Goal: Use online tool/utility: Utilize a website feature to perform a specific function

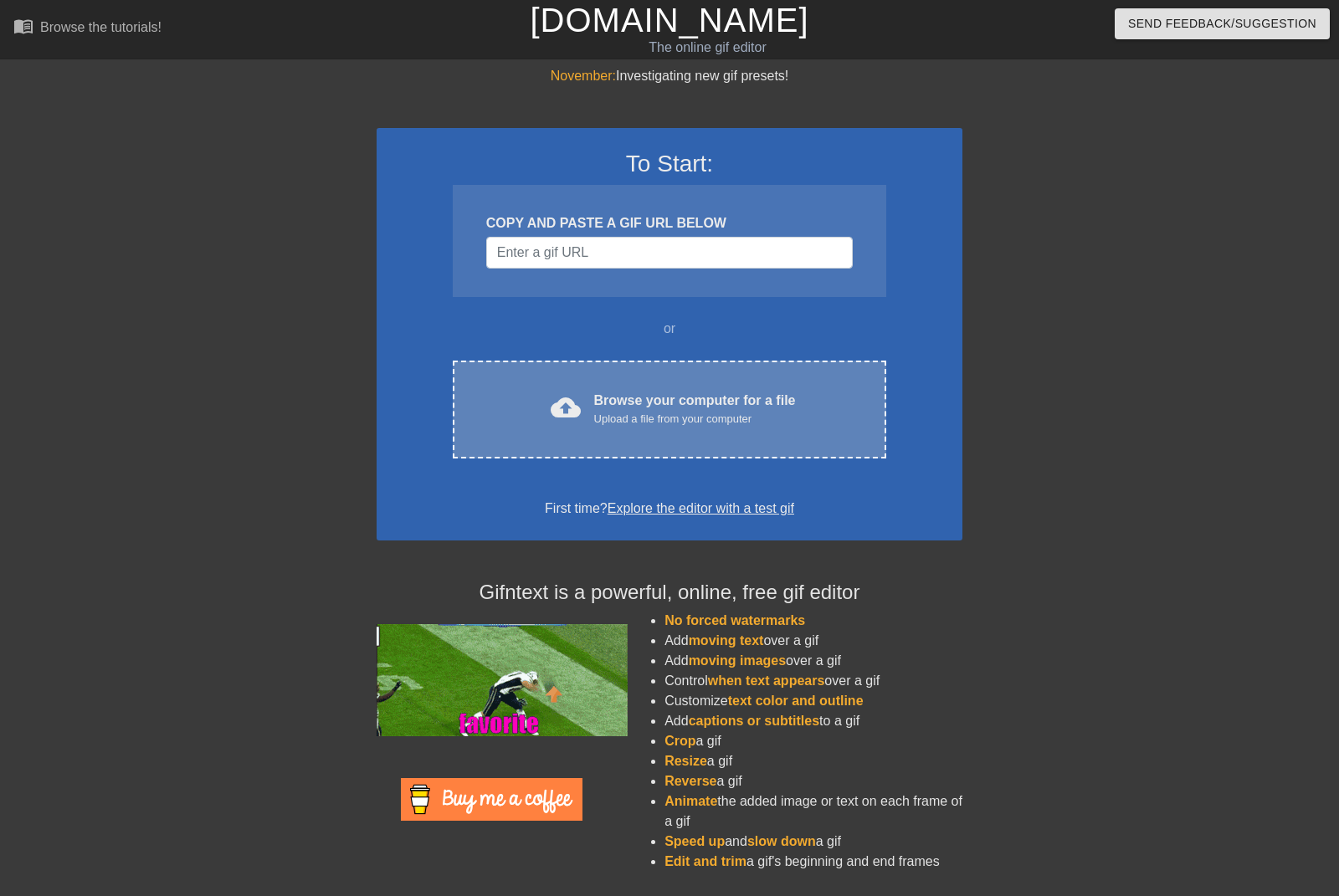
click at [754, 412] on div "Upload a file from your computer" at bounding box center [695, 419] width 202 height 16
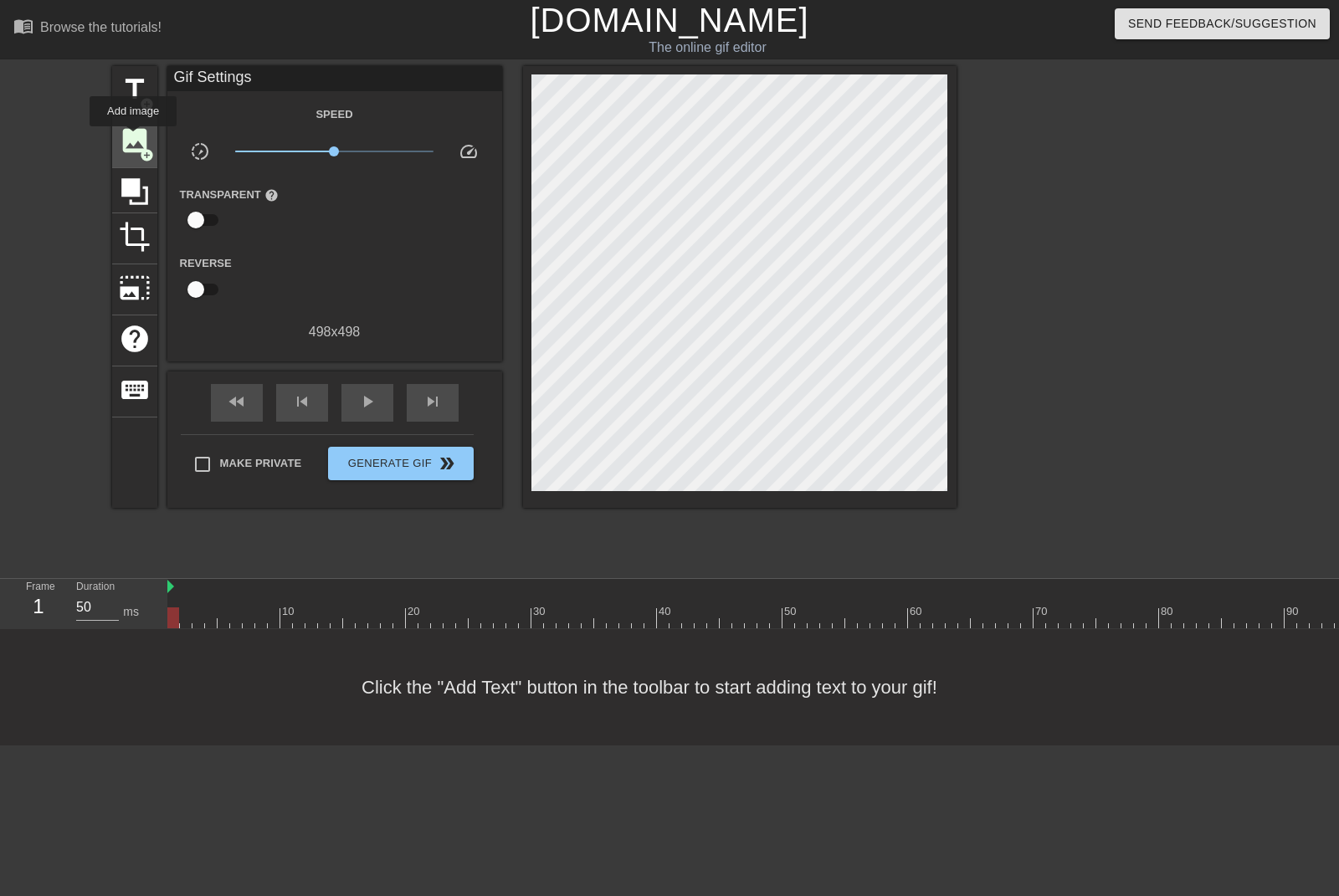
click at [133, 138] on span "image" at bounding box center [134, 140] width 32 height 32
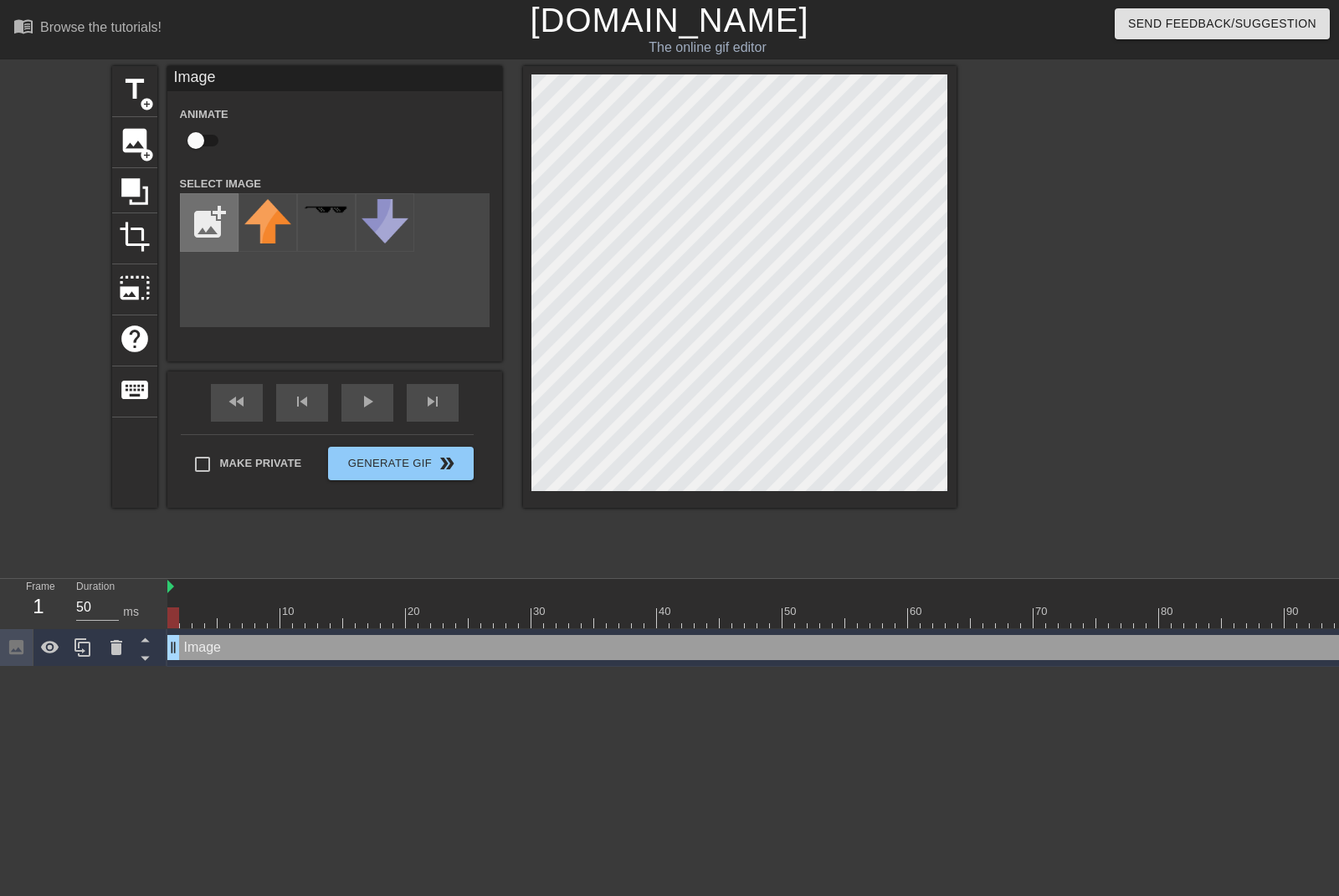
click at [218, 235] on input "file" at bounding box center [208, 222] width 57 height 57
click at [209, 240] on input "file" at bounding box center [208, 222] width 57 height 57
type input "C:\fakepath\IMG_2597.png"
click at [279, 238] on img at bounding box center [268, 219] width 47 height 41
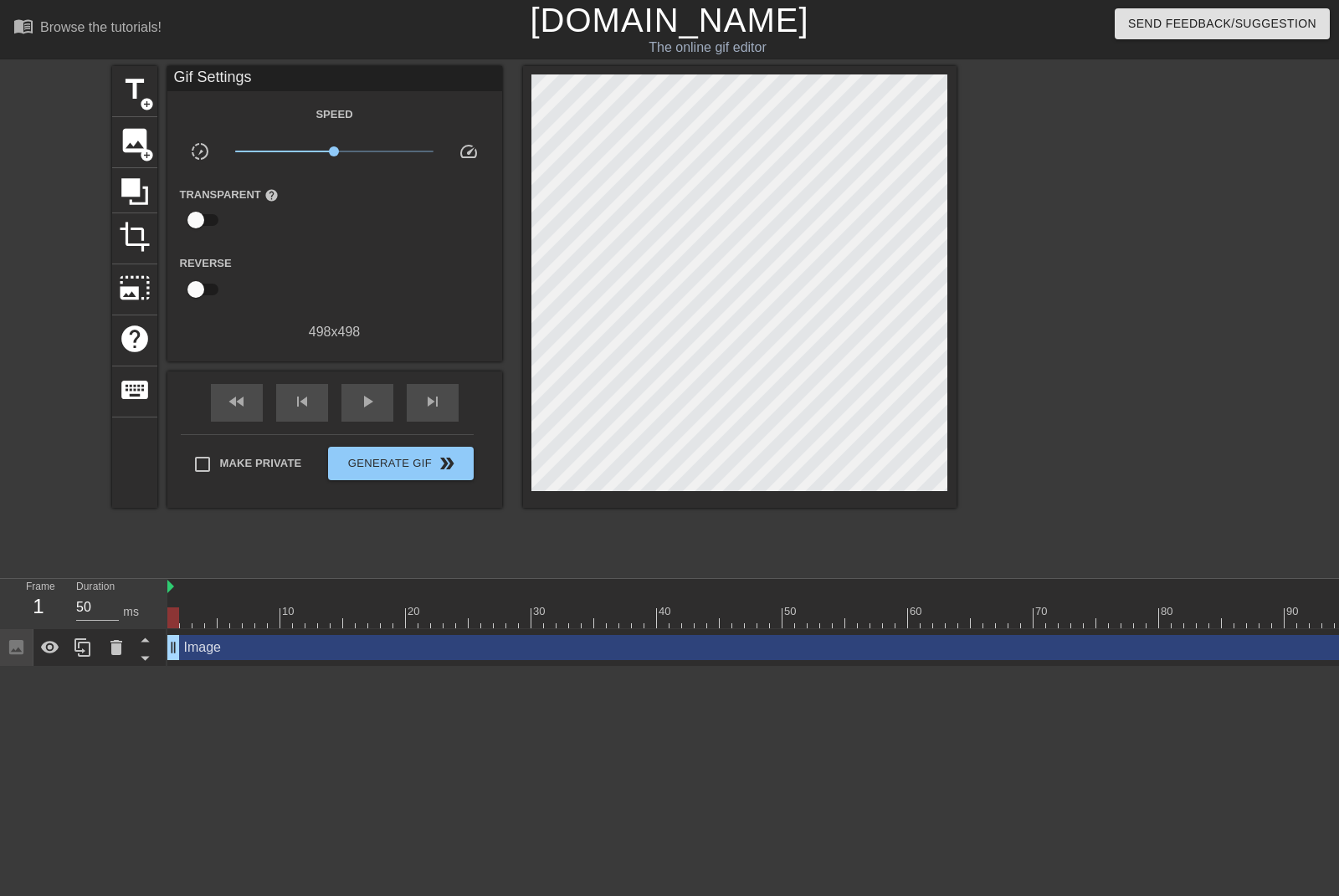
drag, startPoint x: 275, startPoint y: 733, endPoint x: 127, endPoint y: 694, distance: 153.1
click at [127, 667] on html "menu_book Browse the tutorials! [DOMAIN_NAME] The online gif editor Send Feedba…" at bounding box center [670, 333] width 1339 height 667
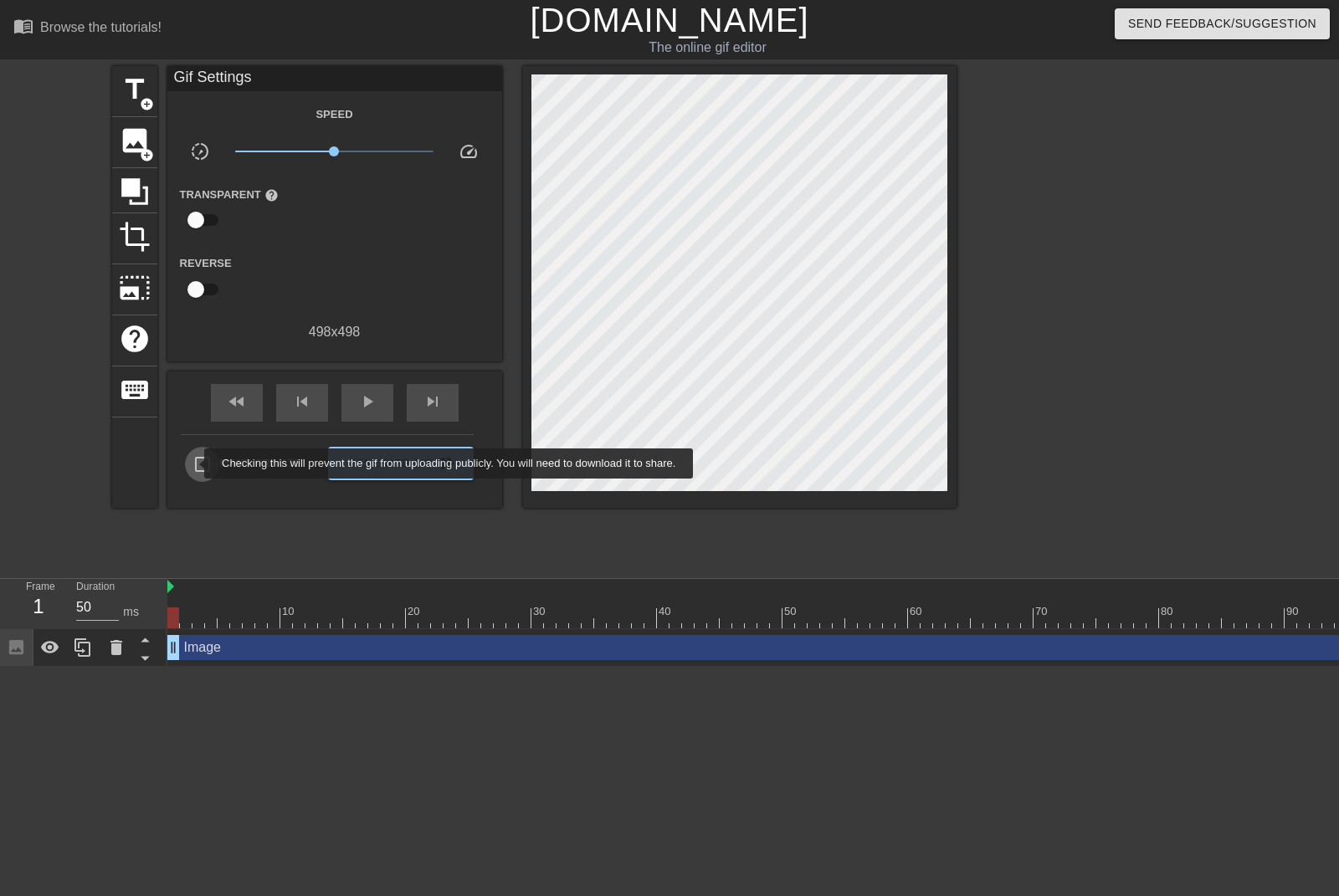
click at [193, 464] on input "Make Private" at bounding box center [202, 464] width 35 height 35
checkbox input "true"
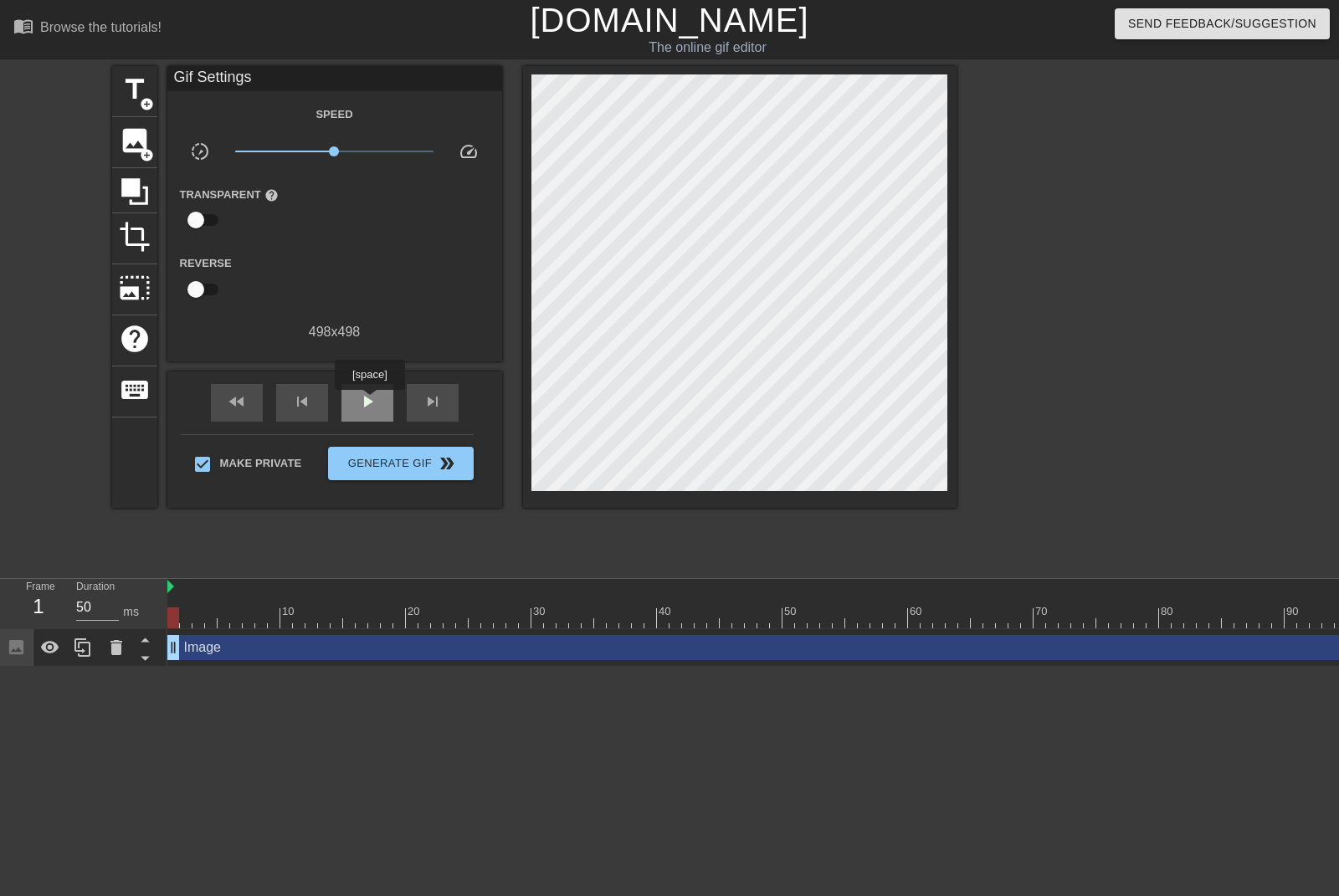
click at [367, 402] on span "play_arrow" at bounding box center [367, 401] width 20 height 20
click at [372, 404] on span "pause" at bounding box center [367, 401] width 20 height 20
drag, startPoint x: 1173, startPoint y: 618, endPoint x: 1125, endPoint y: 617, distance: 48.0
click at [1125, 617] on div at bounding box center [1126, 617] width 12 height 21
click at [831, 667] on html "menu_book Browse the tutorials! [DOMAIN_NAME] The online gif editor Send Feedba…" at bounding box center [670, 333] width 1339 height 667
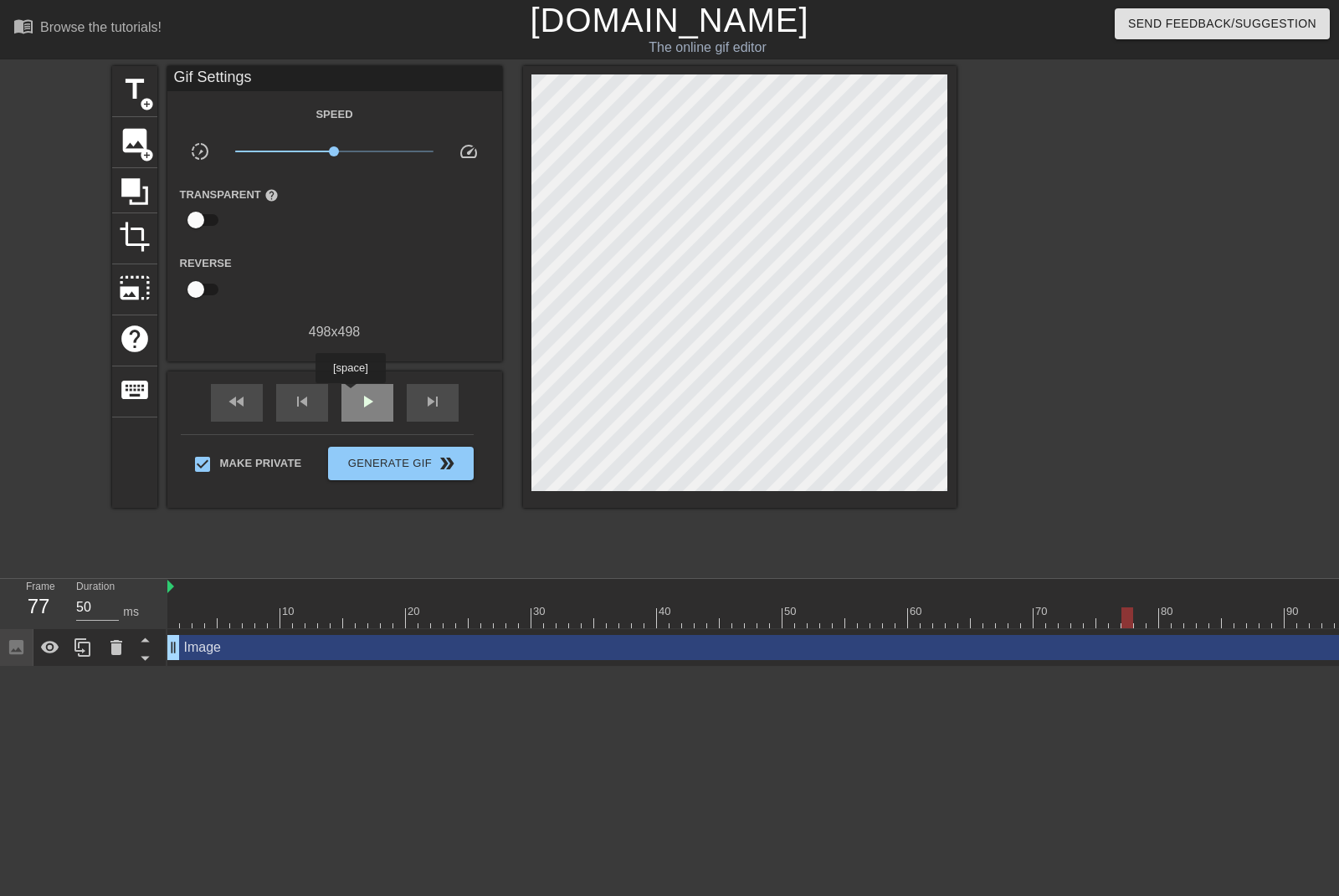
click at [362, 398] on span "play_arrow" at bounding box center [367, 401] width 20 height 20
click at [366, 401] on span "pause" at bounding box center [367, 401] width 20 height 20
click at [381, 400] on div "play_arrow" at bounding box center [367, 403] width 52 height 38
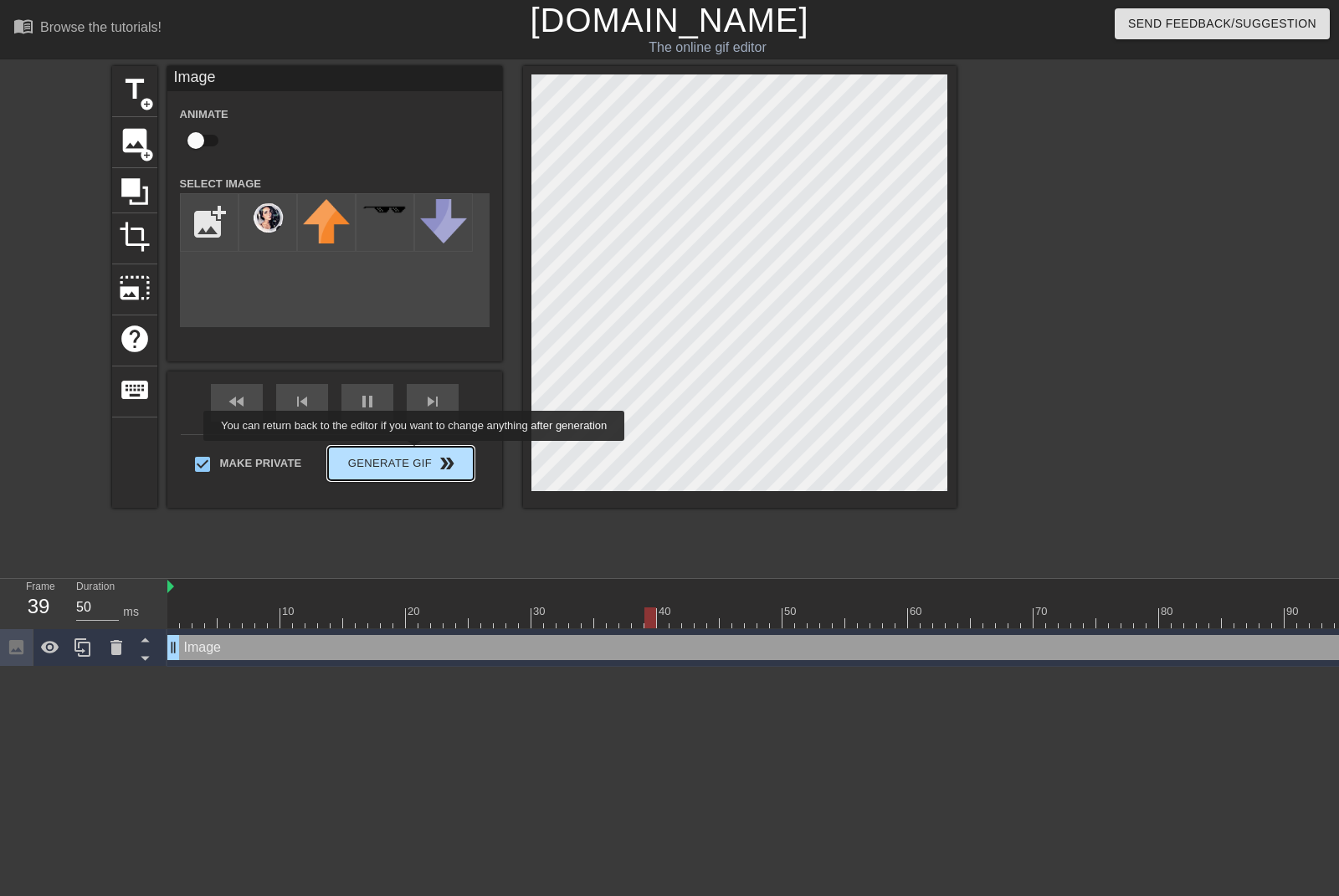
click at [416, 454] on span "Generate Gif double_arrow" at bounding box center [400, 464] width 131 height 20
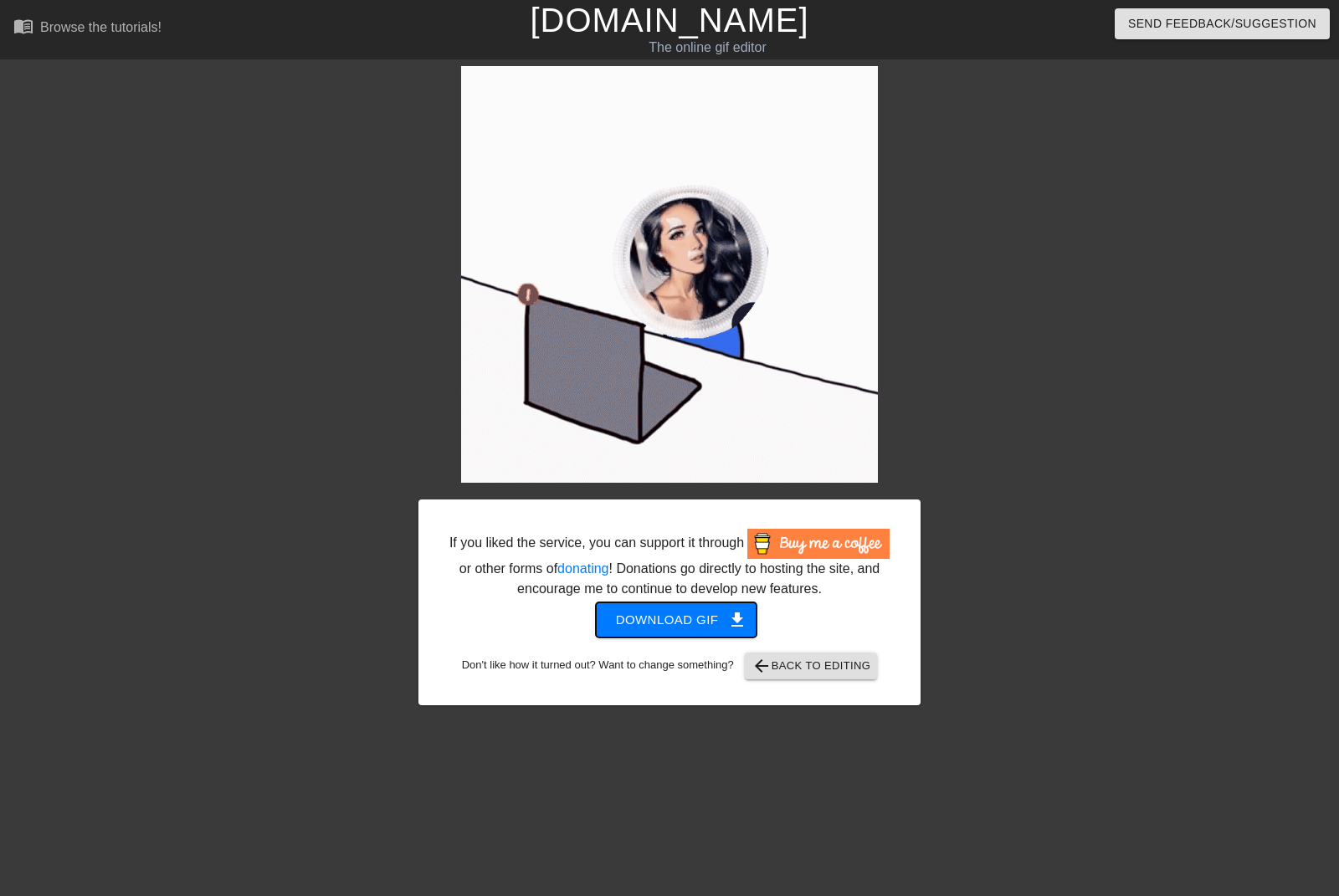
click at [708, 626] on span "Download gif get_app" at bounding box center [677, 620] width 121 height 22
click at [814, 661] on span "arrow_back Back to Editing" at bounding box center [811, 666] width 120 height 20
